Goal: Navigation & Orientation: Find specific page/section

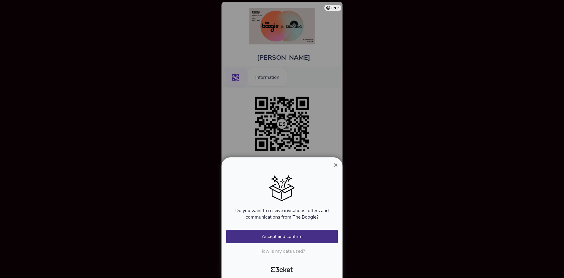
click at [336, 165] on span "×" at bounding box center [336, 165] width 4 height 8
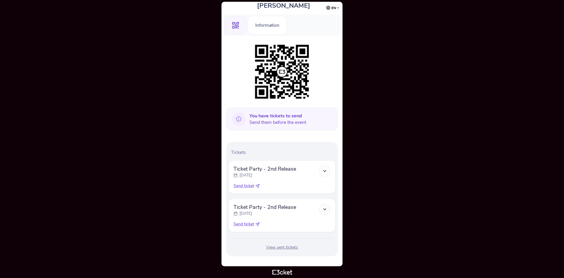
scroll to position [57, 0]
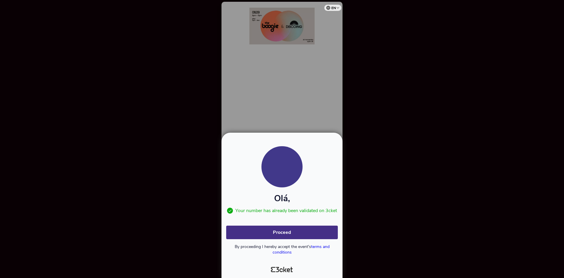
select select "47"
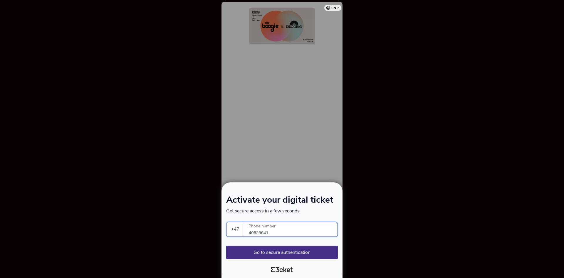
click at [306, 171] on div at bounding box center [282, 139] width 564 height 278
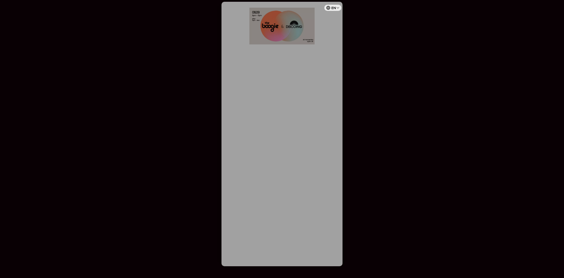
select select "47"
